Goal: Information Seeking & Learning: Learn about a topic

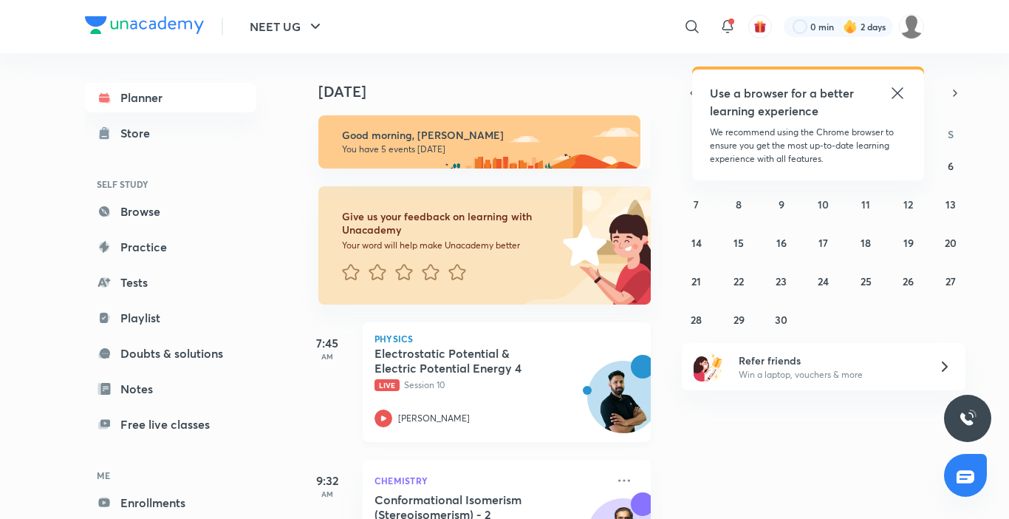
click at [383, 409] on div "Electrostatic Potential & Electric Potential Energy 4 Live Session 10 [PERSON_N…" at bounding box center [491, 386] width 232 height 81
click at [386, 411] on icon at bounding box center [384, 418] width 18 height 18
